Goal: Navigation & Orientation: Go to known website

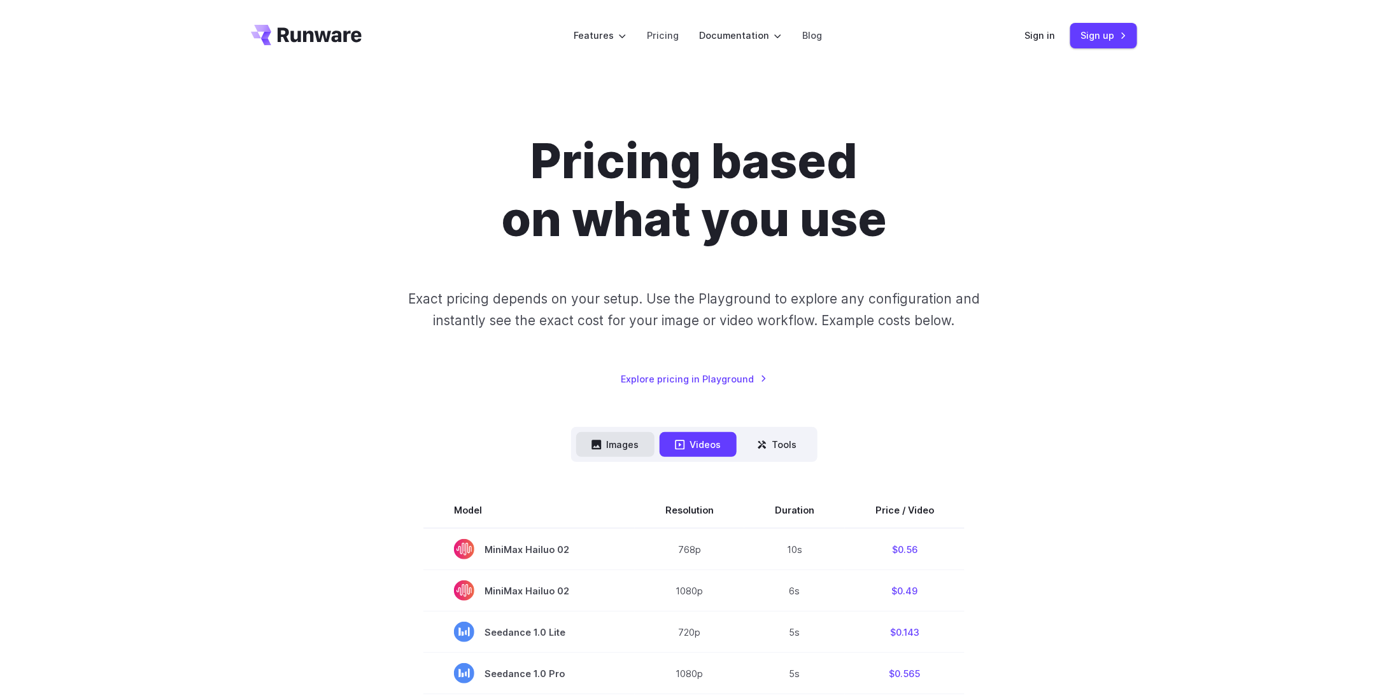
click at [621, 454] on button "Images" at bounding box center [615, 444] width 78 height 25
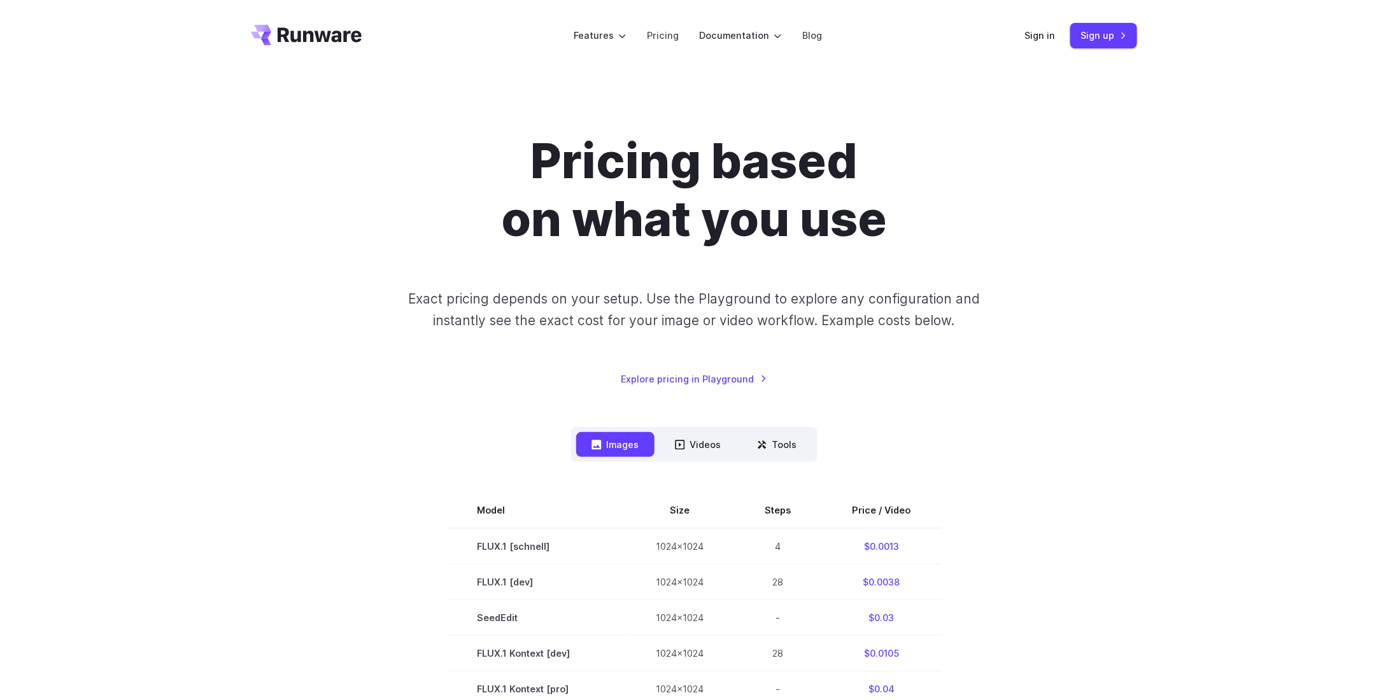
click at [304, 36] on icon "Go to /" at bounding box center [320, 34] width 84 height 15
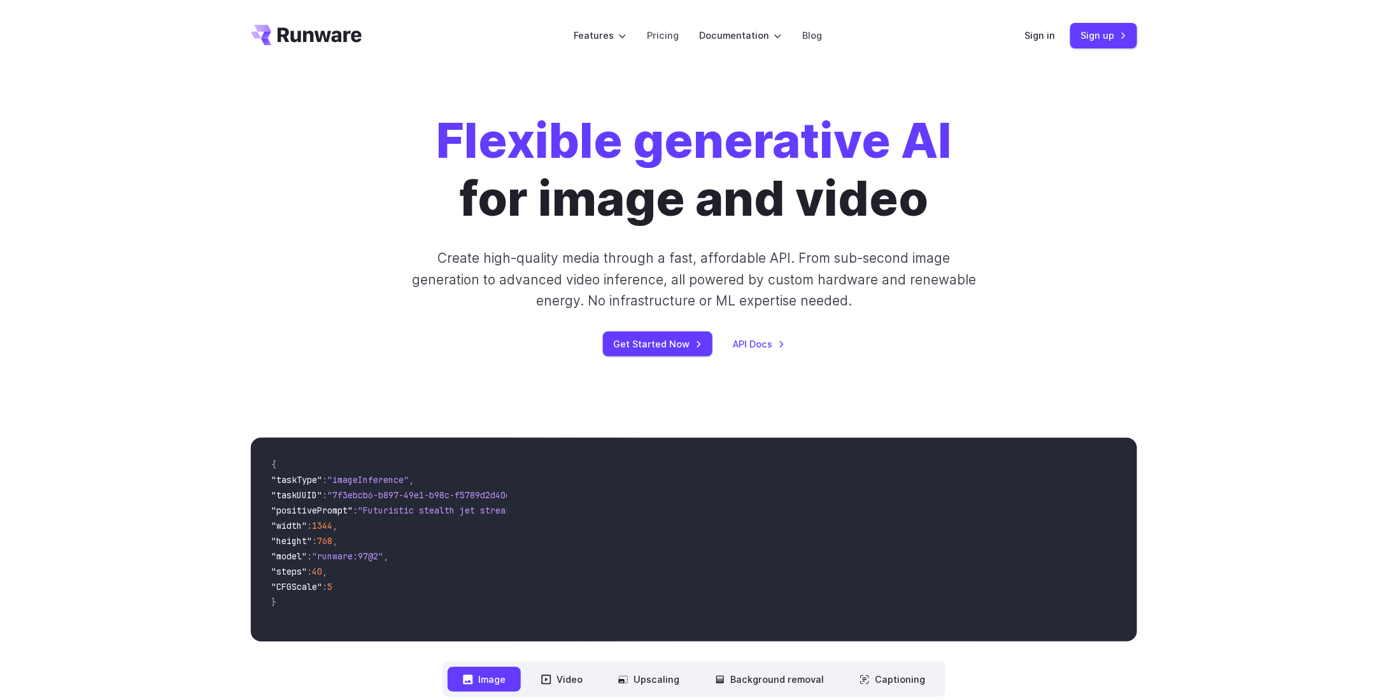
click at [218, 269] on div "Flexible generative AI for image and video Create high-quality media through a …" at bounding box center [694, 234] width 1388 height 326
click at [232, 267] on div "Flexible generative AI for image and video Create high-quality media through a …" at bounding box center [694, 234] width 1388 height 326
click at [191, 278] on div "Flexible generative AI for image and video Create high-quality media through a …" at bounding box center [694, 234] width 1388 height 326
drag, startPoint x: 205, startPoint y: 276, endPoint x: 202, endPoint y: 288, distance: 13.0
click at [205, 276] on div "Flexible generative AI for image and video Create high-quality media through a …" at bounding box center [694, 234] width 1388 height 326
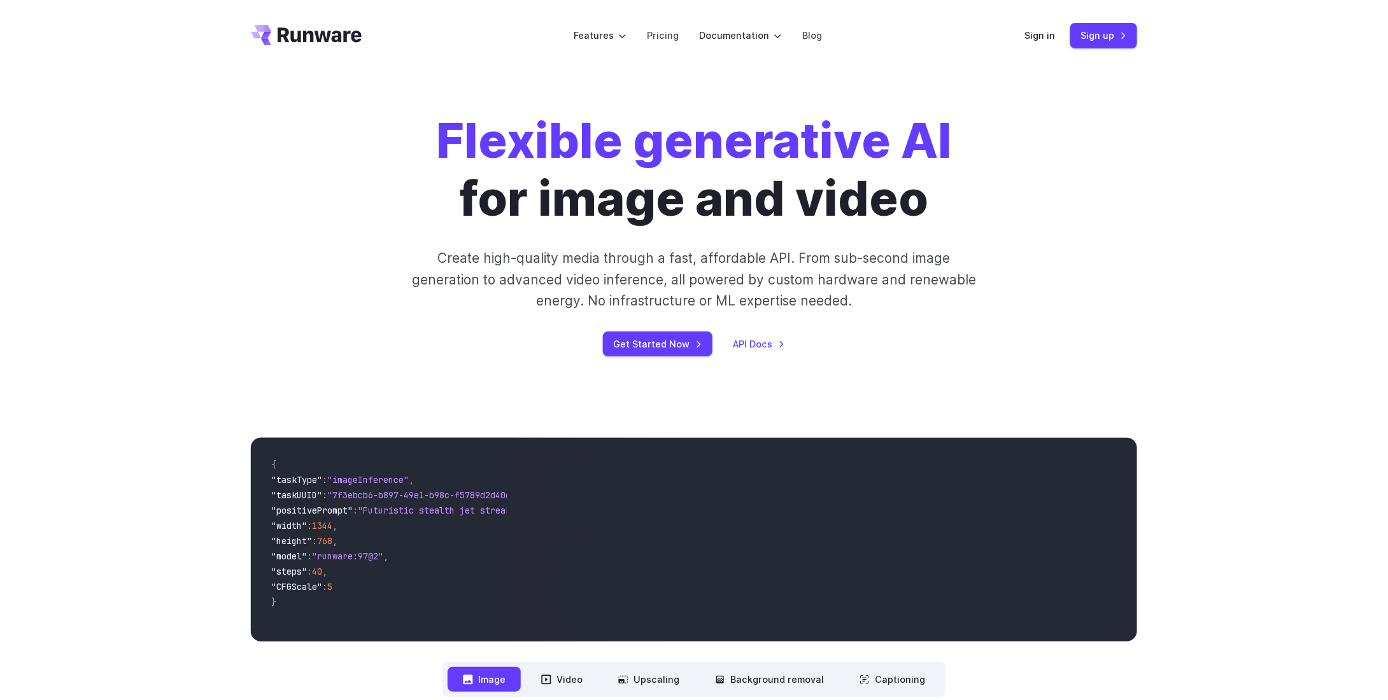
click at [202, 292] on div "Flexible generative AI for image and video Create high-quality media through a …" at bounding box center [694, 234] width 1388 height 326
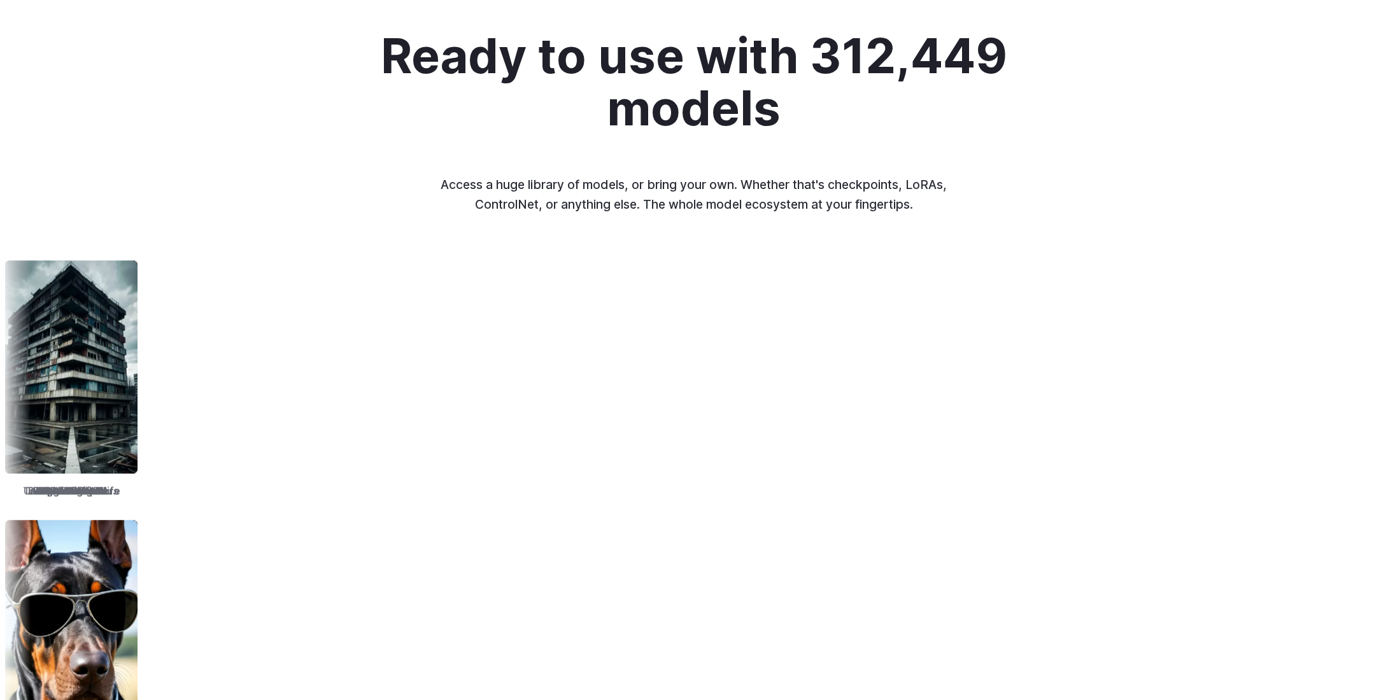
scroll to position [1592, 0]
